Goal: Communication & Community: Answer question/provide support

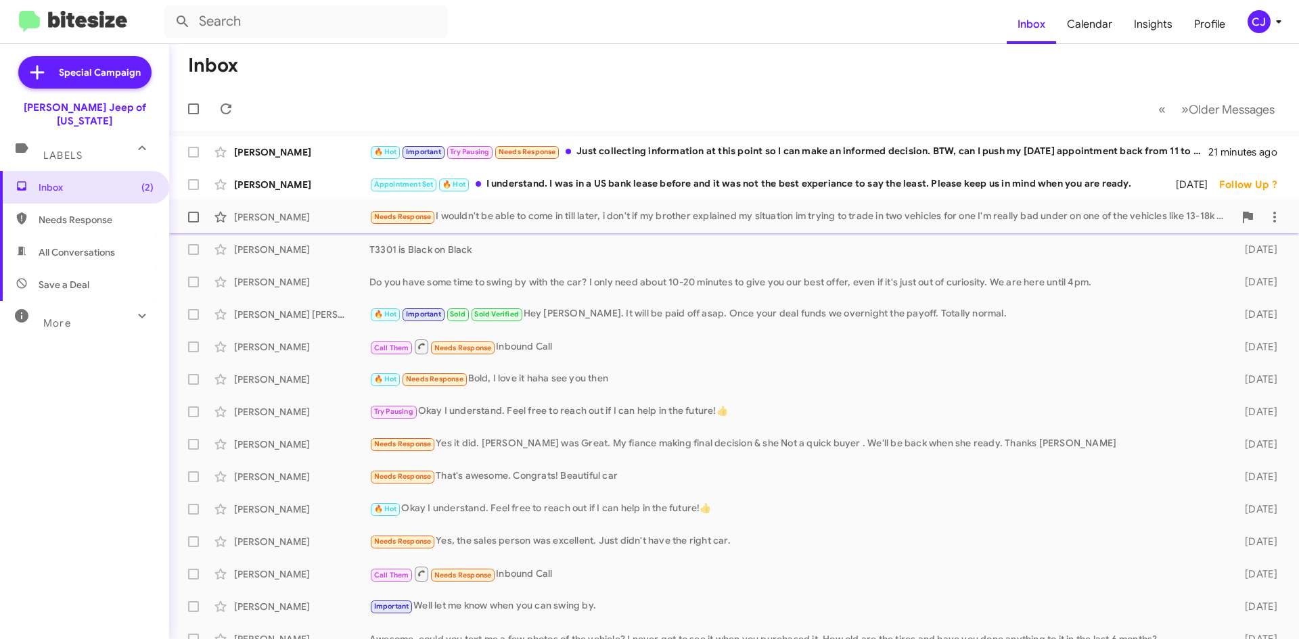
click at [469, 215] on div "Needs Response I wouldn't be able to come in till later, i don't if my brother …" at bounding box center [801, 217] width 864 height 16
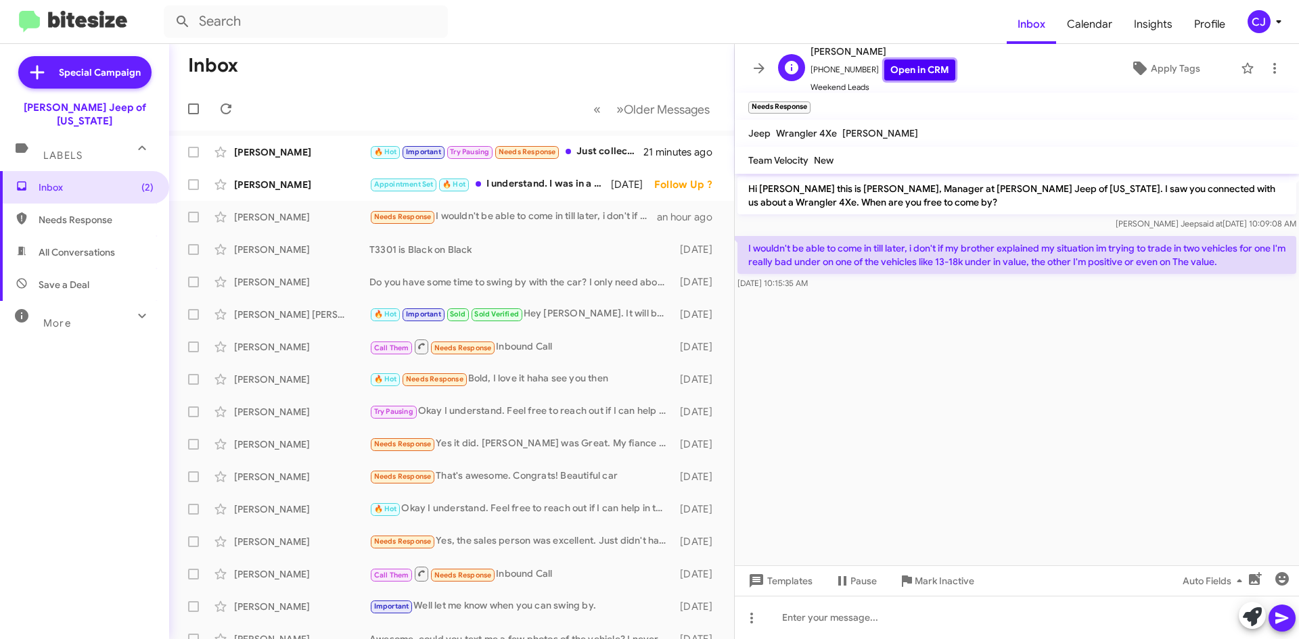
click at [906, 68] on link "Open in CRM" at bounding box center [919, 70] width 71 height 21
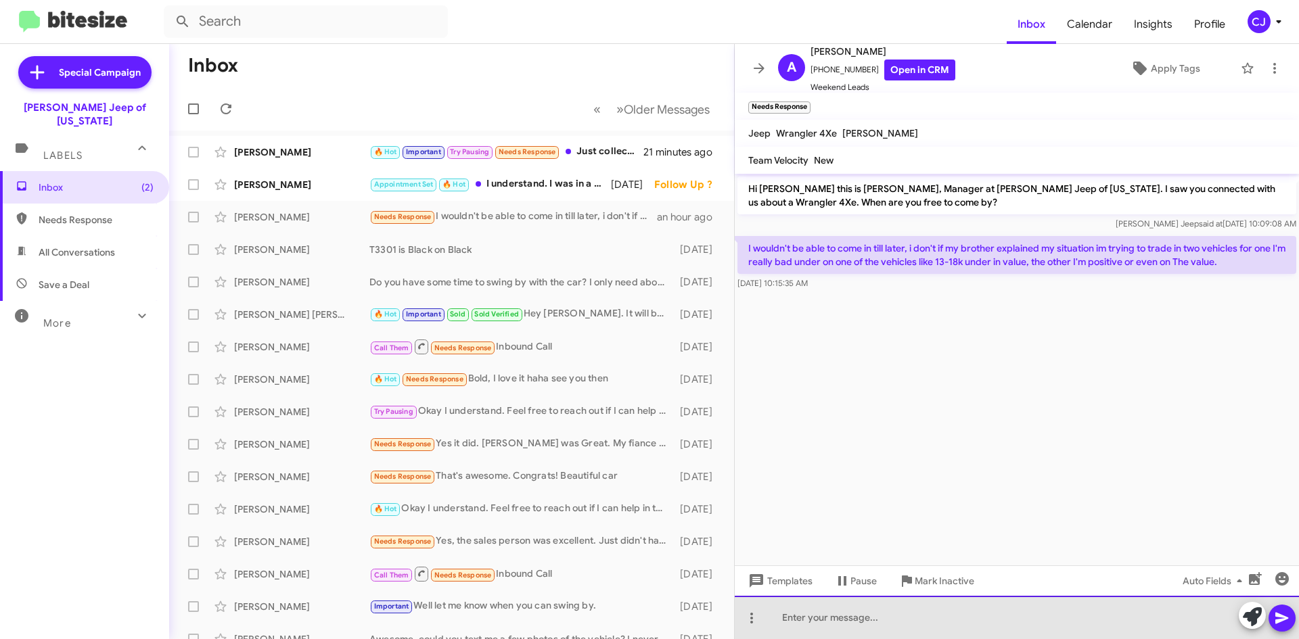
click at [791, 620] on div at bounding box center [1017, 617] width 564 height 43
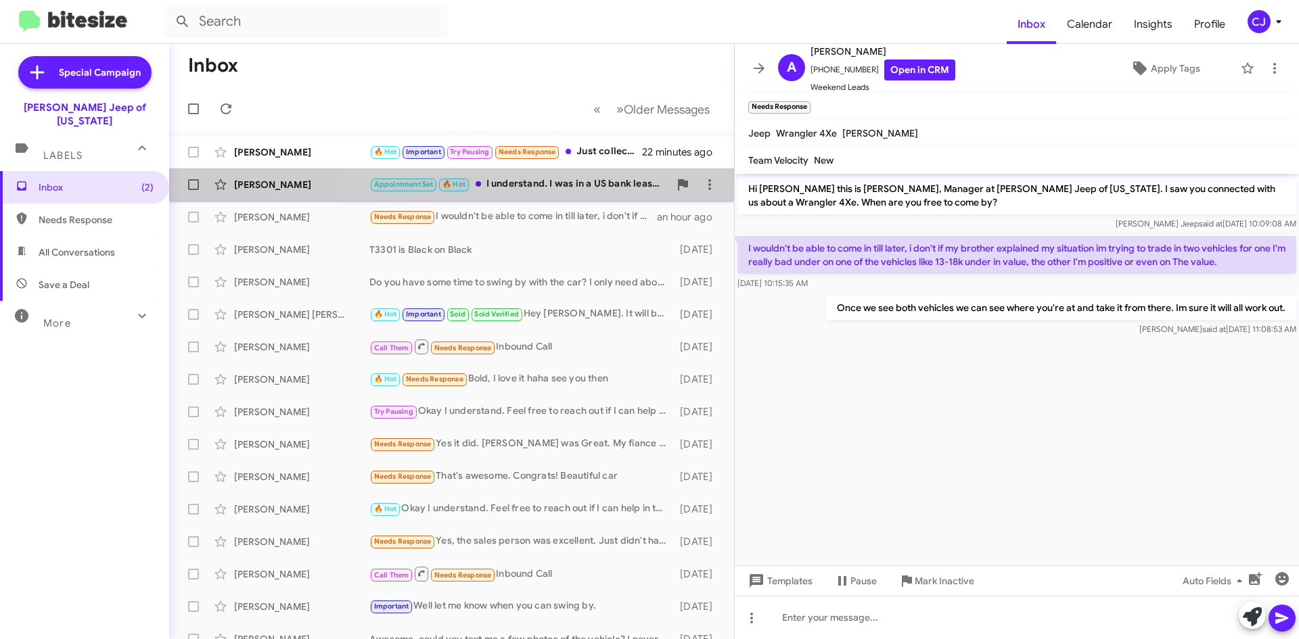
click at [558, 176] on div "[PERSON_NAME] Appointment Set 🔥 Hot I understand. I was in a US bank lease befo…" at bounding box center [451, 184] width 543 height 27
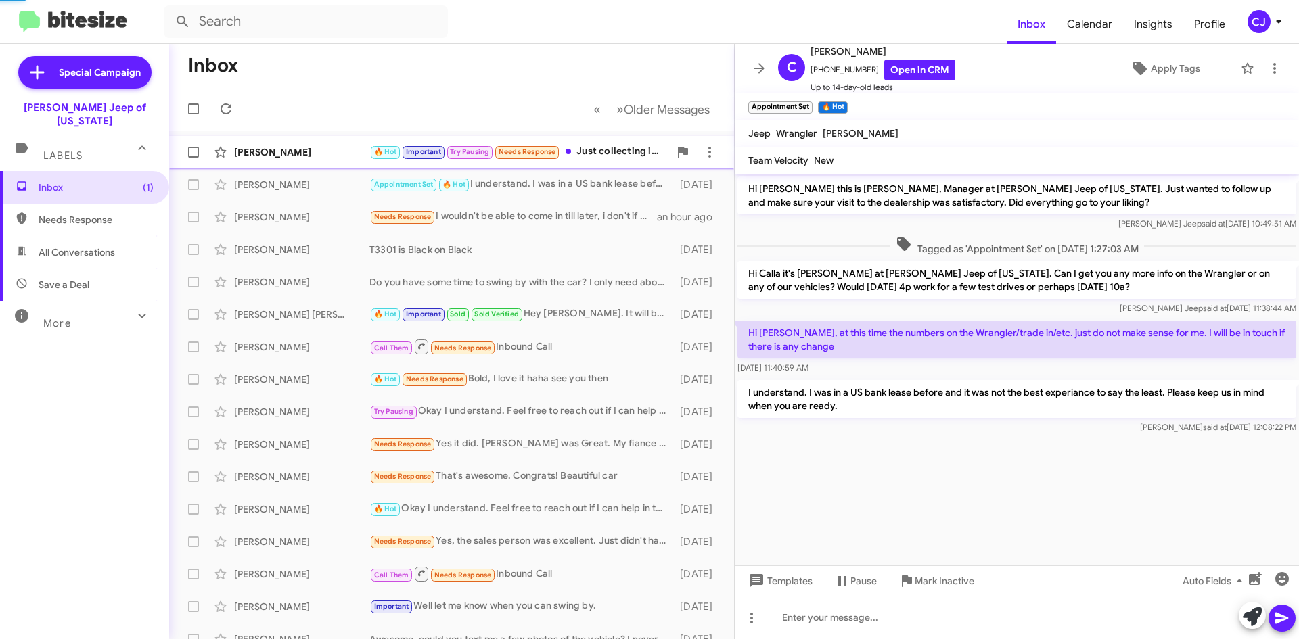
click at [605, 147] on div "🔥 Hot Important Try Pausing Needs Response Just collecting information at this …" at bounding box center [519, 152] width 300 height 16
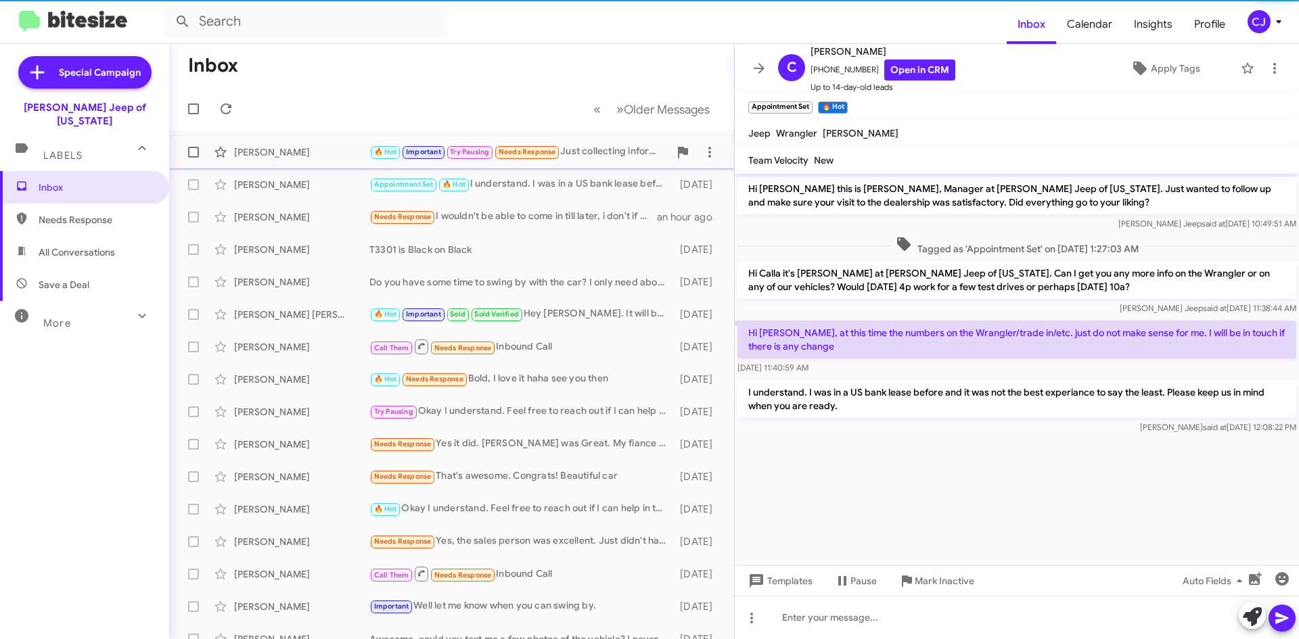
scroll to position [435, 0]
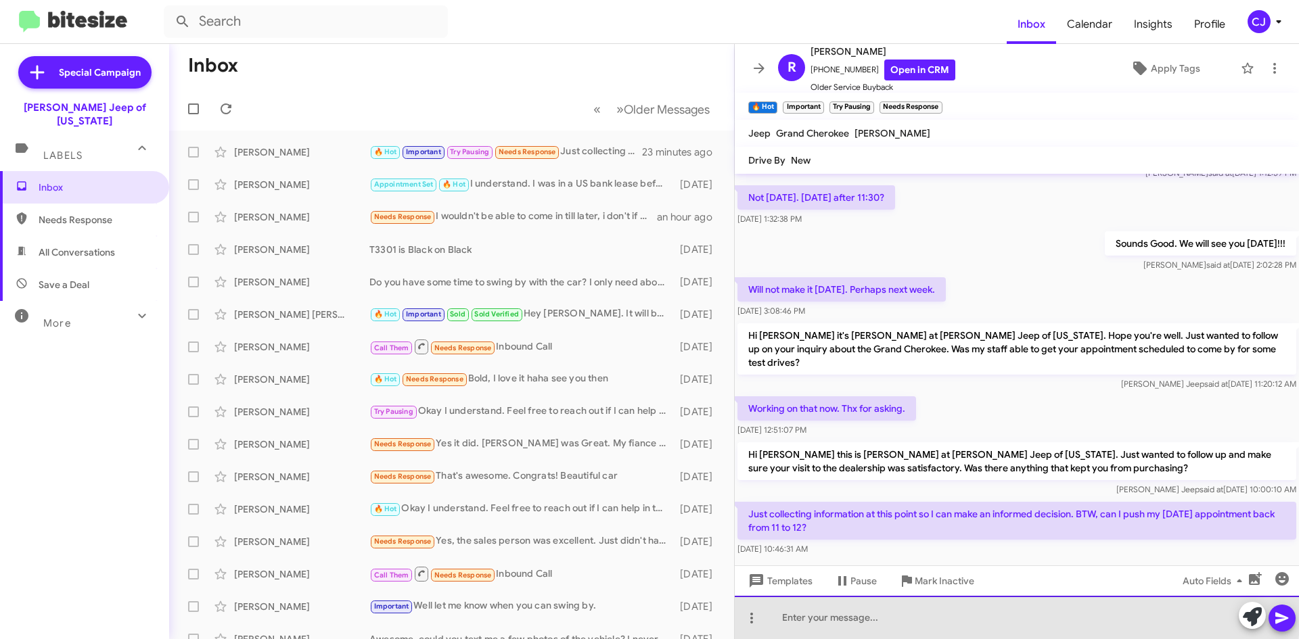
click at [822, 611] on div at bounding box center [1017, 617] width 564 height 43
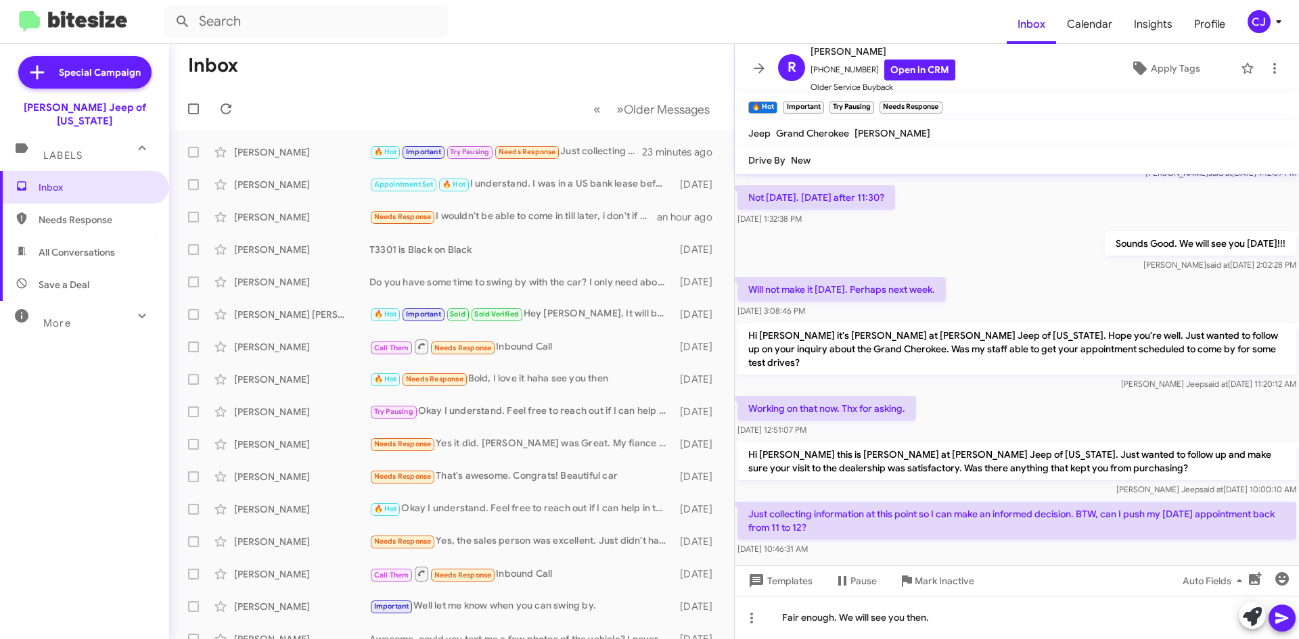
click at [1279, 615] on icon at bounding box center [1281, 618] width 13 height 11
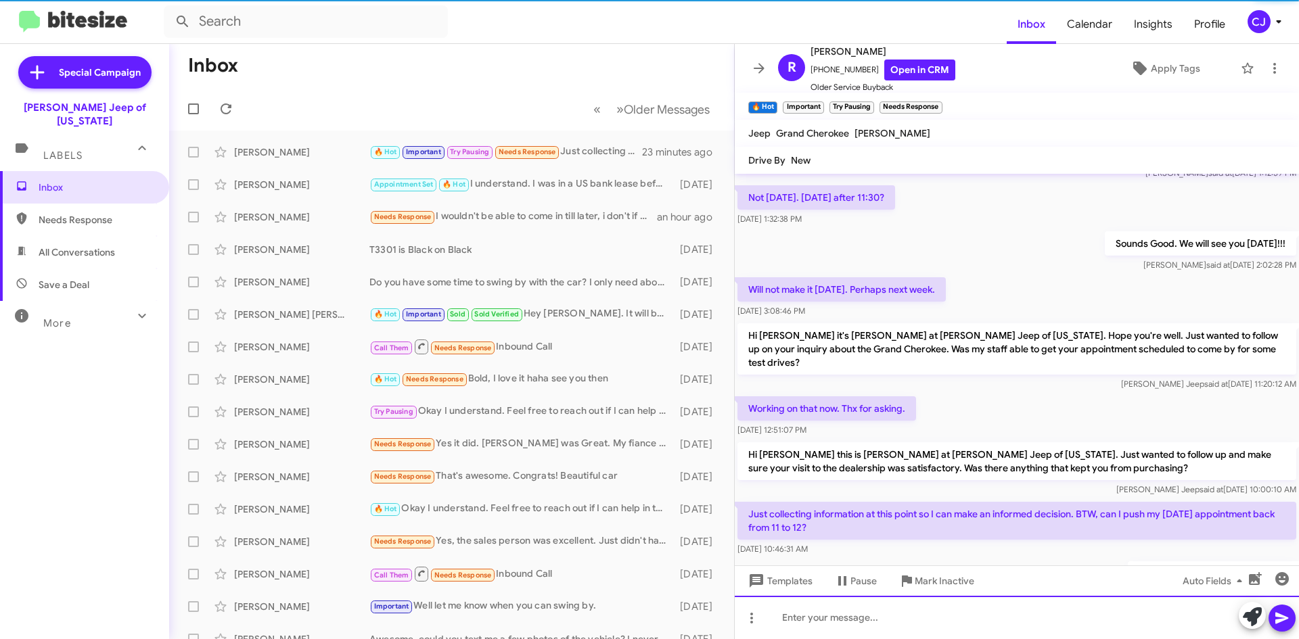
scroll to position [0, 0]
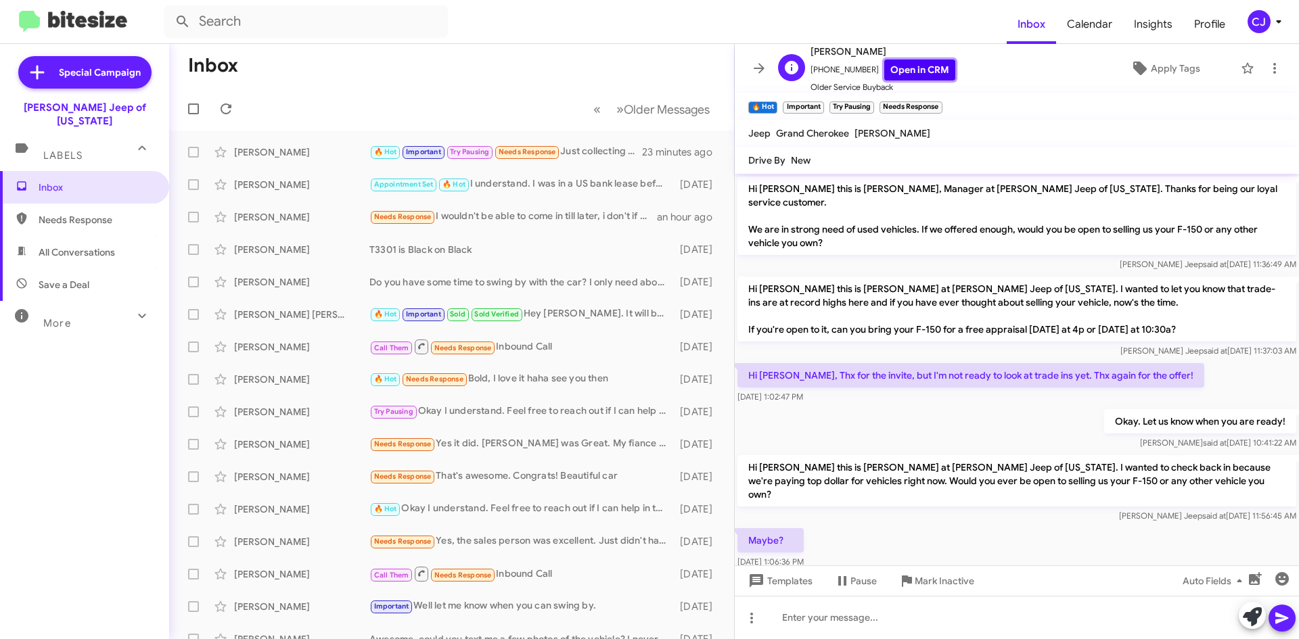
click at [889, 66] on link "Open in CRM" at bounding box center [919, 70] width 71 height 21
click at [526, 375] on div "🔥 Hot Needs Response Bold, I love it haha see you then" at bounding box center [519, 379] width 300 height 16
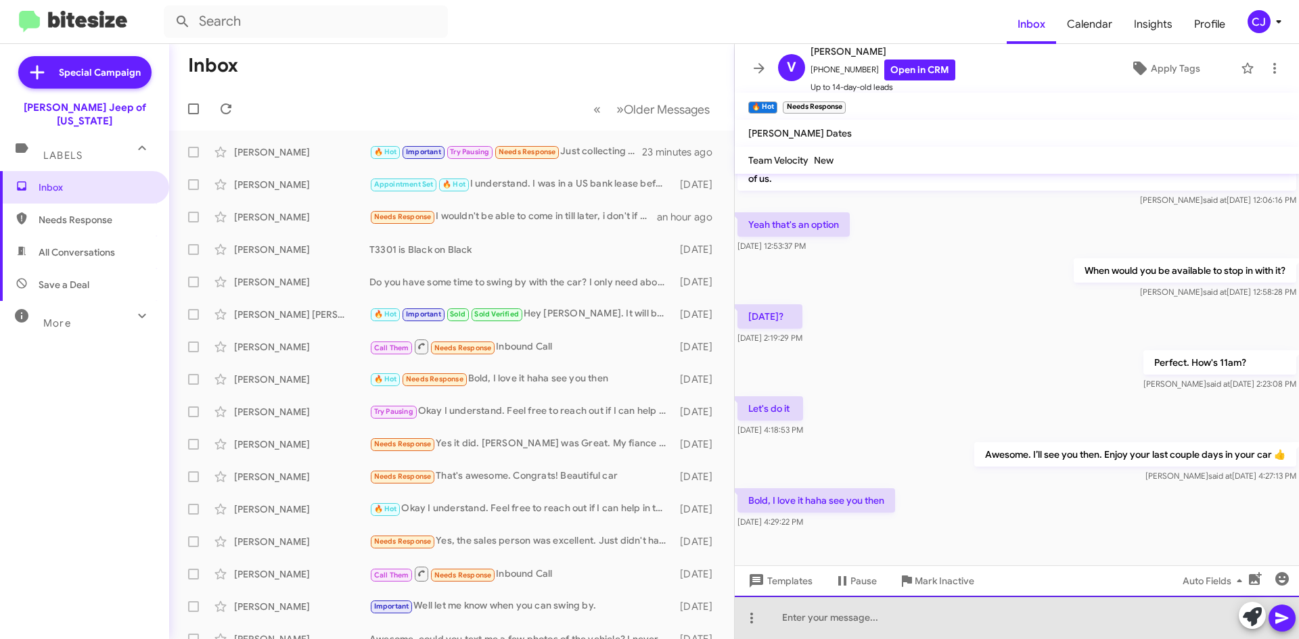
click at [818, 625] on div at bounding box center [1017, 617] width 564 height 43
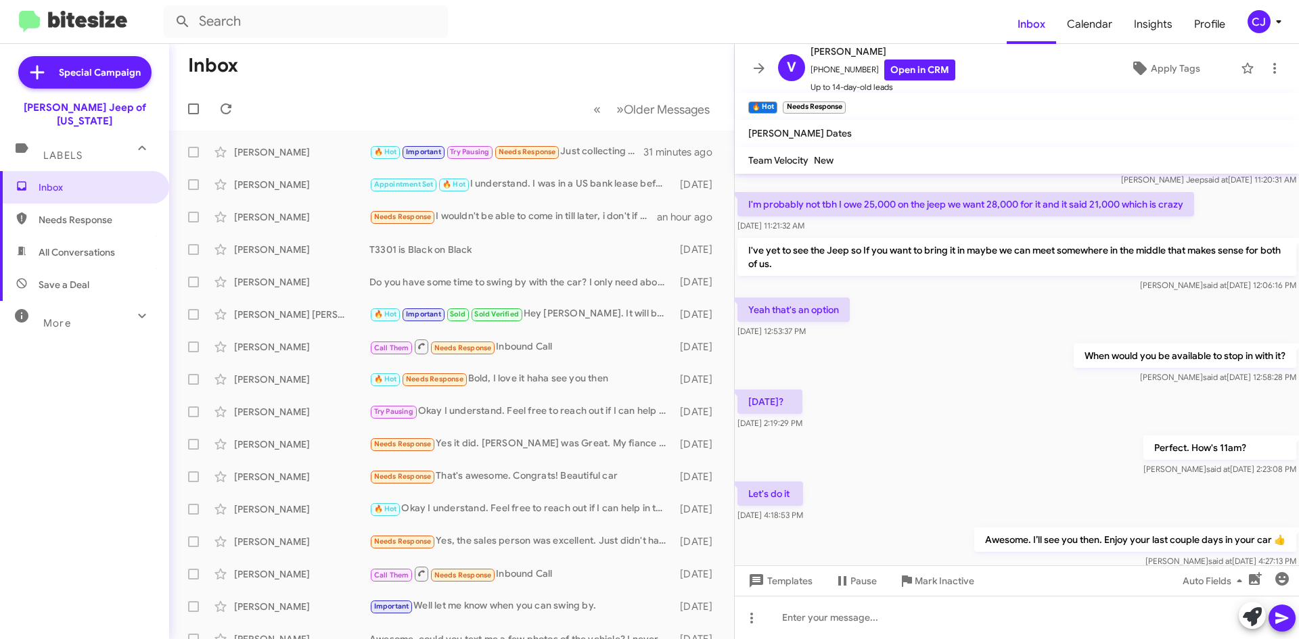
scroll to position [179, 0]
